Goal: Complete application form

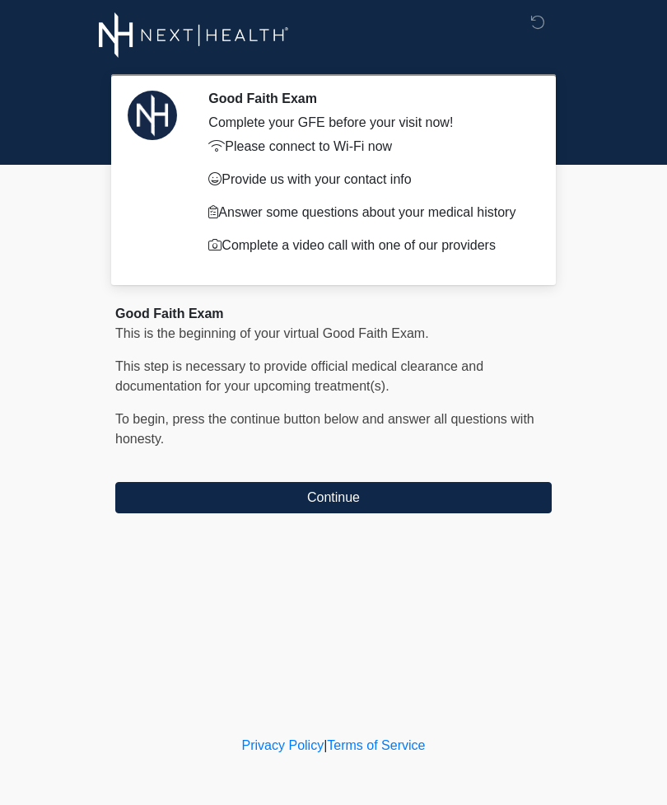
click at [290, 506] on button "Continue" at bounding box center [333, 497] width 437 height 31
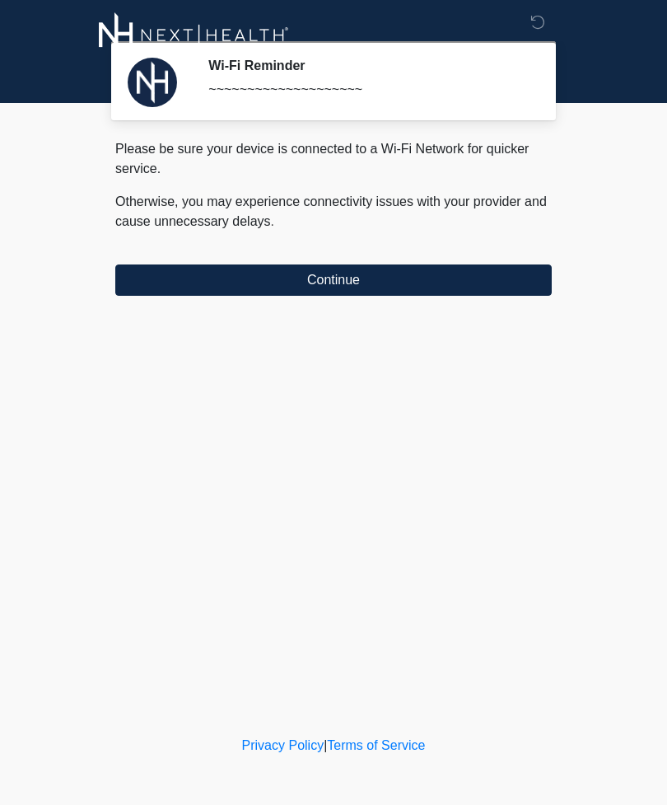
click at [222, 286] on button "Continue" at bounding box center [333, 279] width 437 height 31
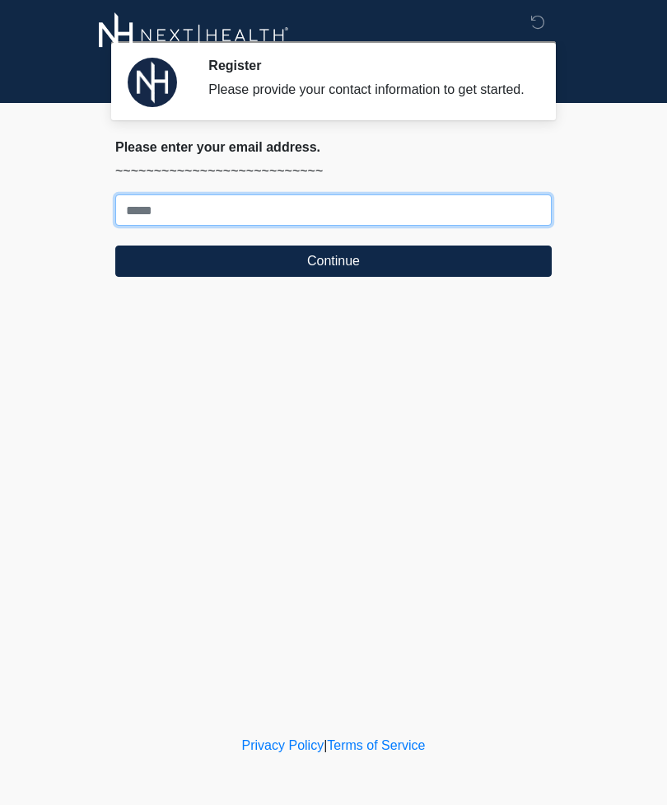
click at [160, 226] on input "Where should we email your treatment plan?" at bounding box center [333, 209] width 437 height 31
type input "**********"
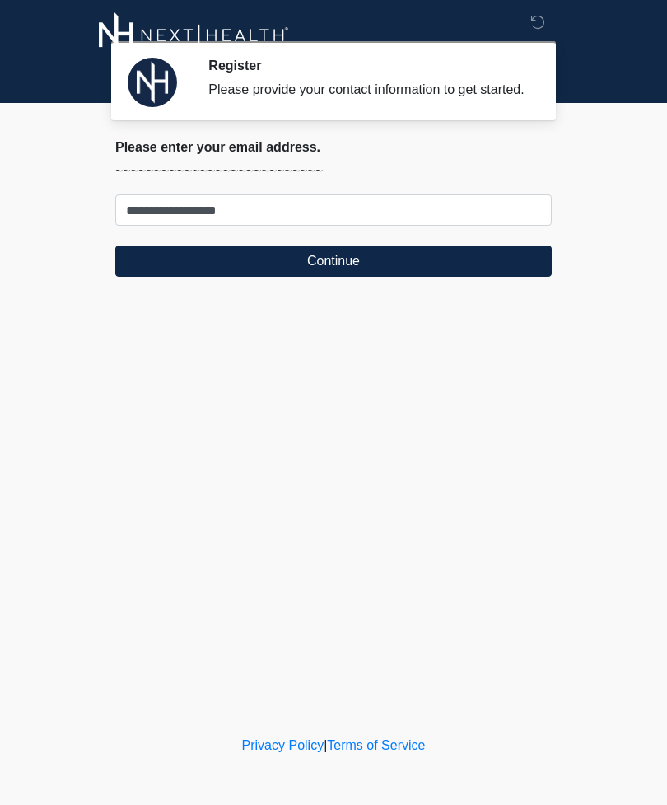
click at [218, 277] on button "Continue" at bounding box center [333, 260] width 437 height 31
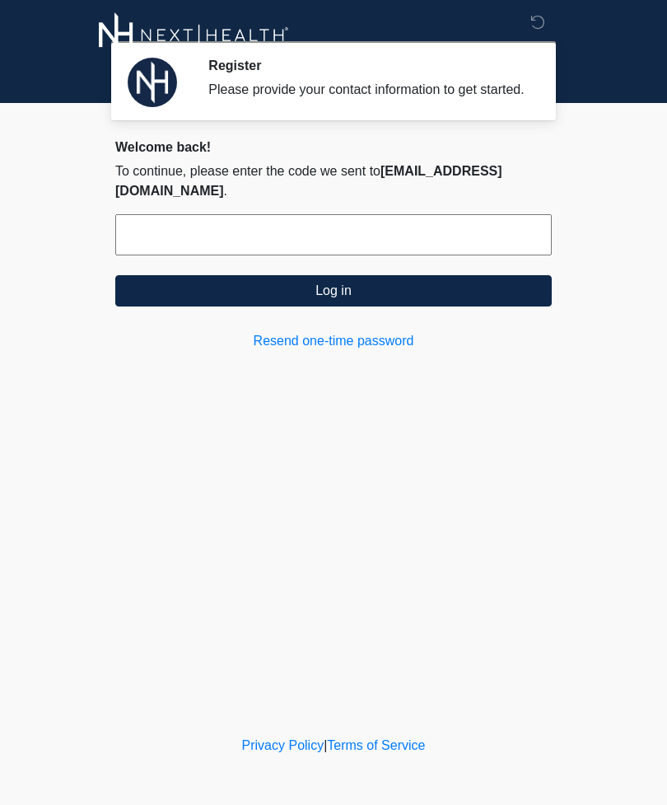
click at [163, 240] on input "text" at bounding box center [333, 234] width 437 height 41
type input "******"
click at [336, 296] on button "Log in" at bounding box center [333, 290] width 437 height 31
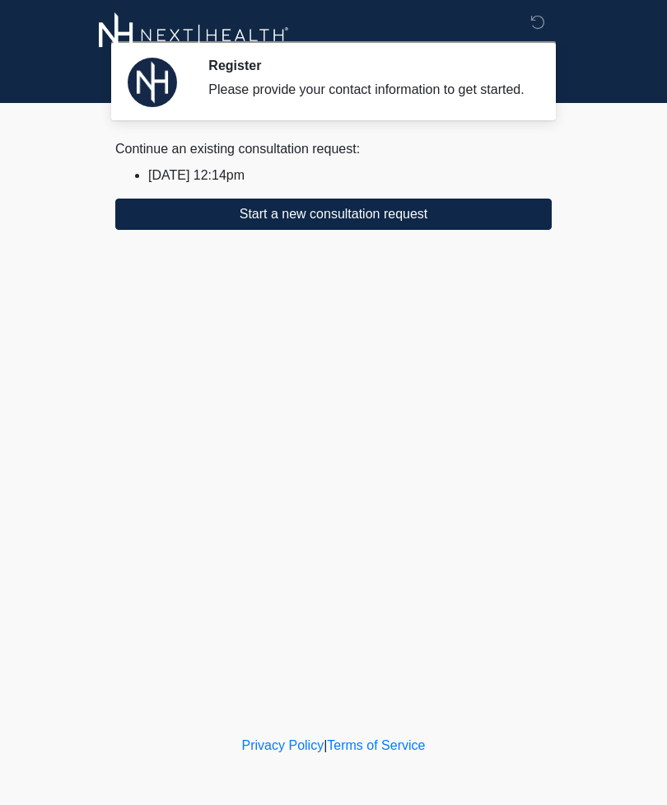
click at [409, 230] on button "Start a new consultation request" at bounding box center [333, 214] width 437 height 31
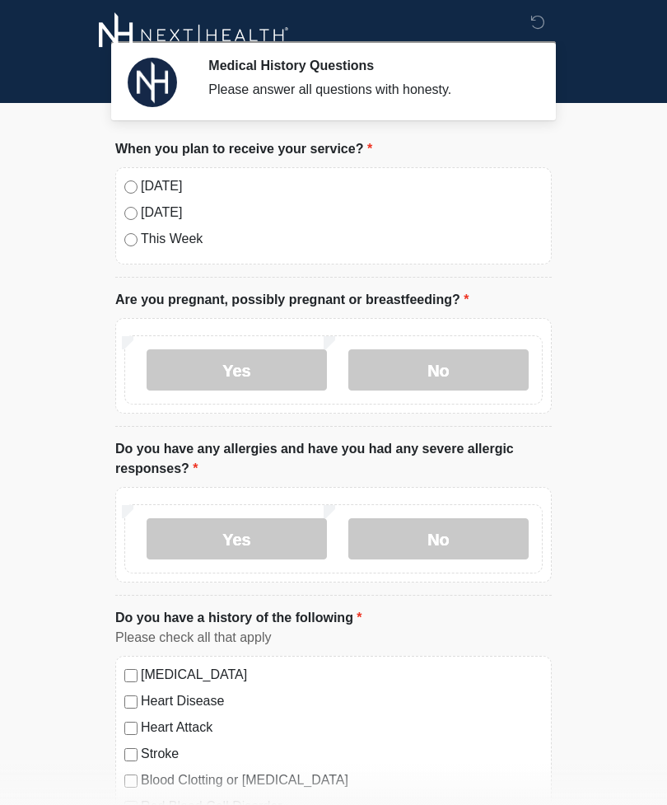
click at [455, 372] on label "No" at bounding box center [438, 369] width 180 height 41
click at [461, 535] on label "No" at bounding box center [438, 538] width 180 height 41
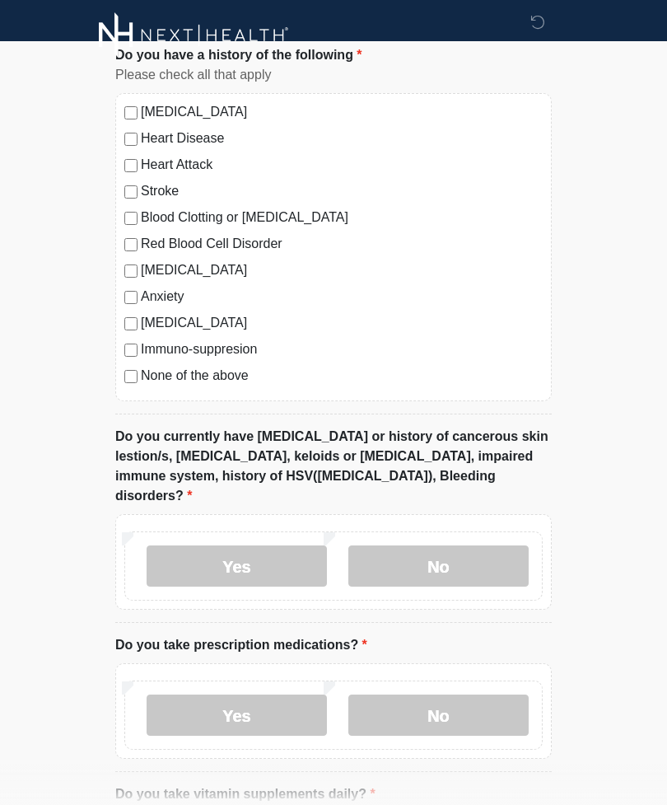
scroll to position [563, 0]
click at [465, 555] on label "No" at bounding box center [438, 564] width 180 height 41
click at [446, 694] on label "No" at bounding box center [438, 714] width 180 height 41
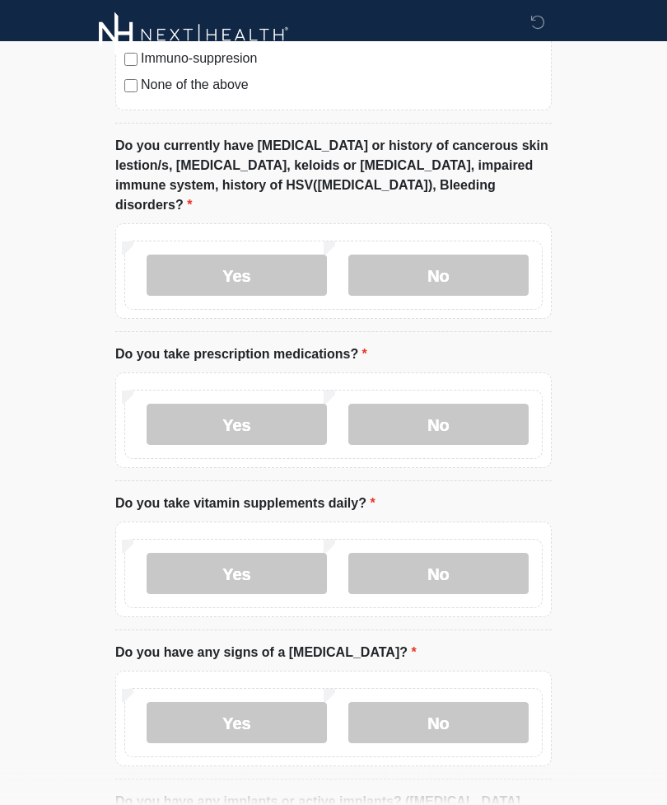
click at [475, 559] on label "No" at bounding box center [438, 574] width 180 height 41
click at [446, 717] on label "No" at bounding box center [438, 722] width 180 height 41
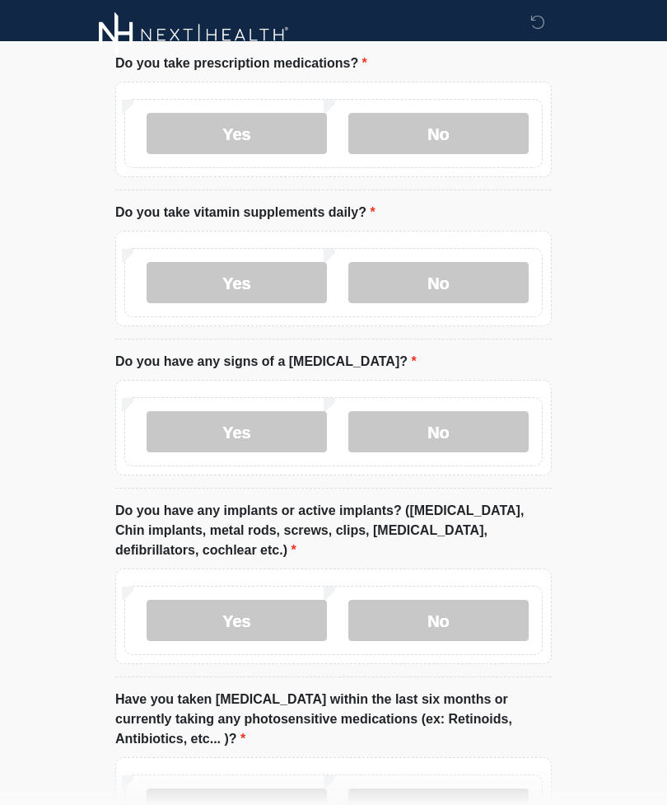
scroll to position [1164, 0]
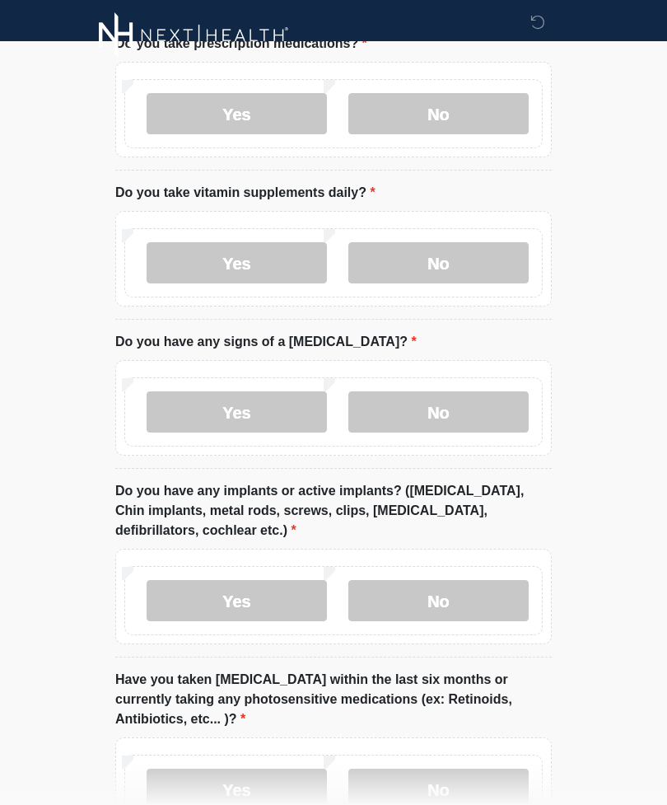
click at [466, 582] on label "No" at bounding box center [438, 600] width 180 height 41
click at [451, 770] on label "No" at bounding box center [438, 788] width 180 height 41
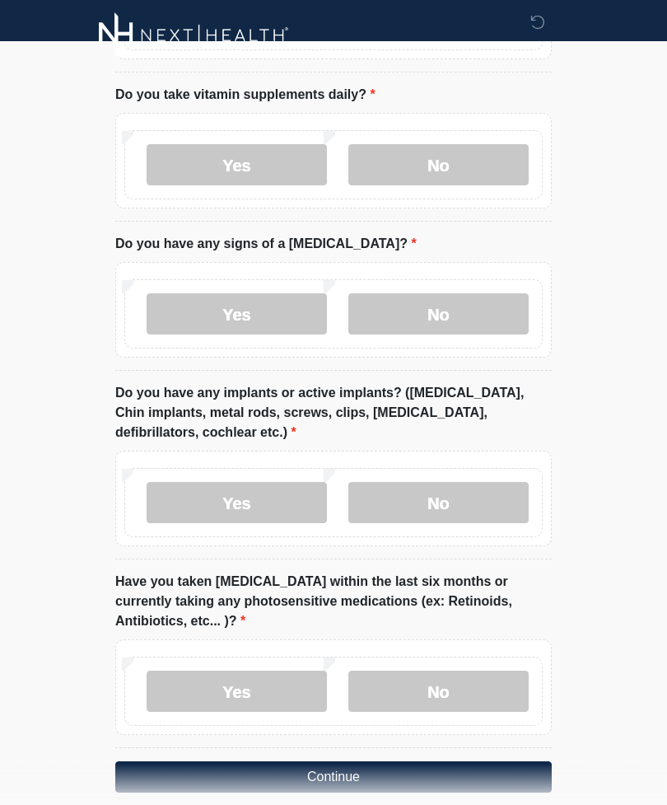
click at [265, 761] on button "Continue" at bounding box center [333, 776] width 437 height 31
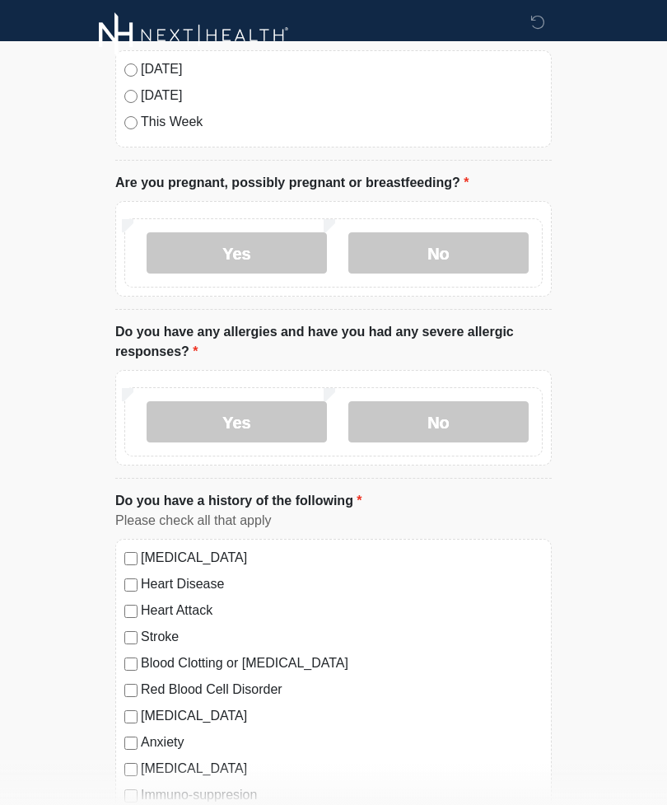
scroll to position [0, 0]
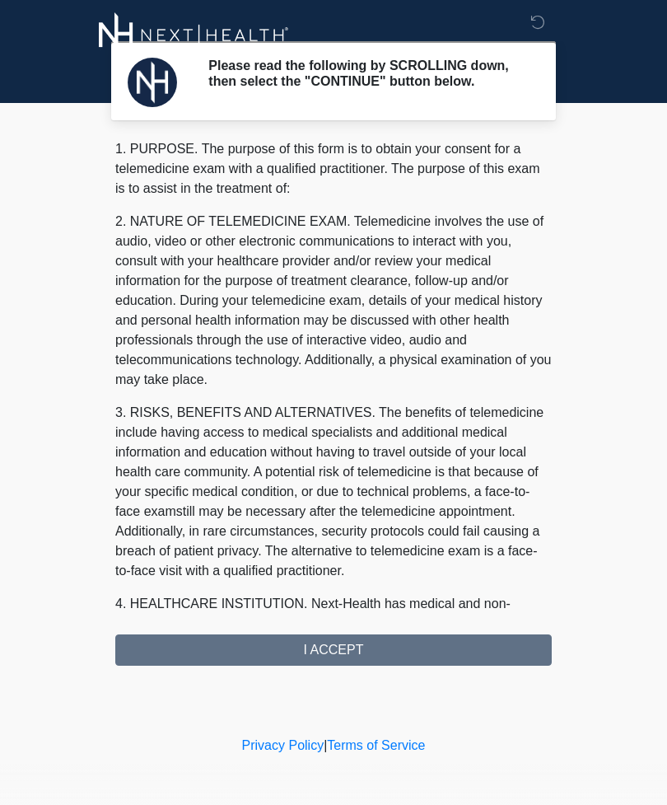
click at [327, 661] on div "1. PURPOSE. The purpose of this form is to obtain your consent for a telemedici…" at bounding box center [333, 402] width 437 height 526
click at [340, 666] on div "1. PURPOSE. The purpose of this form is to obtain your consent for a telemedici…" at bounding box center [333, 402] width 437 height 526
click at [339, 666] on div "1. PURPOSE. The purpose of this form is to obtain your consent for a telemedici…" at bounding box center [333, 402] width 437 height 526
click at [343, 675] on div "Please read the following by SCROLLING down, then select the "CONTINUE" button …" at bounding box center [333, 365] width 494 height 699
click at [330, 673] on div "Please read the following by SCROLLING down, then select the "CONTINUE" button …" at bounding box center [333, 365] width 494 height 699
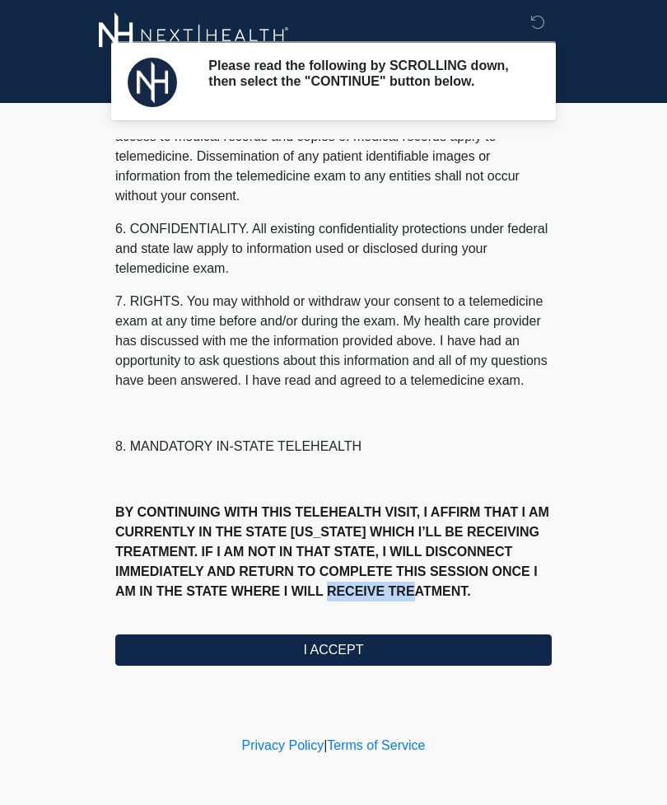
scroll to position [579, 0]
click at [302, 650] on button "I ACCEPT" at bounding box center [333, 649] width 437 height 31
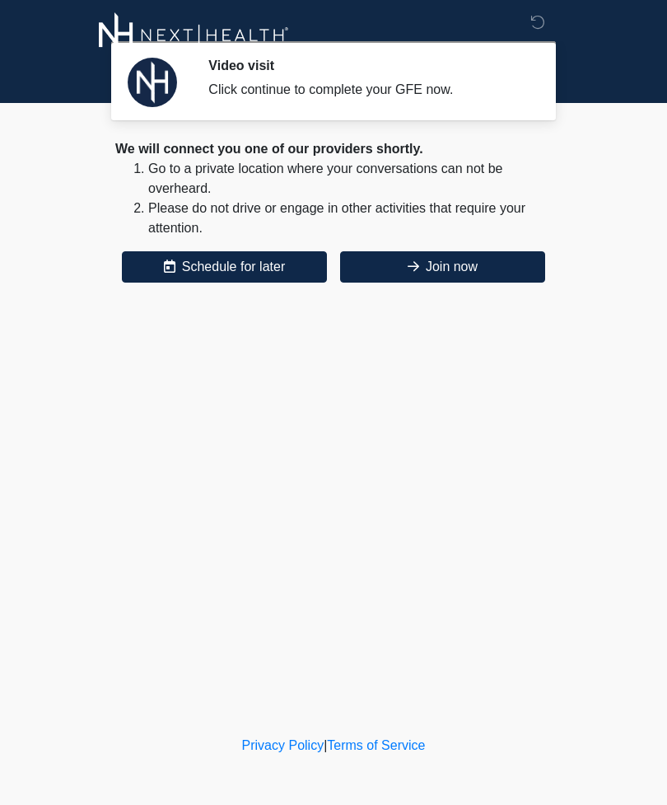
click at [493, 282] on button "Join now" at bounding box center [442, 266] width 205 height 31
